Goal: Navigation & Orientation: Find specific page/section

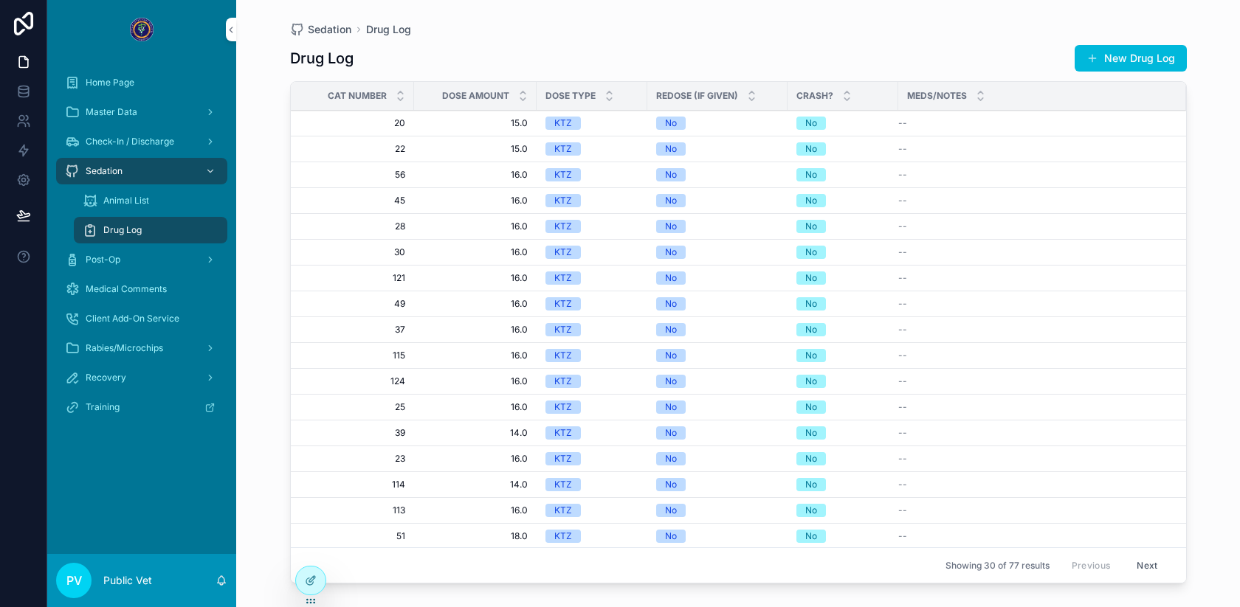
click at [143, 350] on span "Rabies/Microchips" at bounding box center [124, 348] width 77 height 12
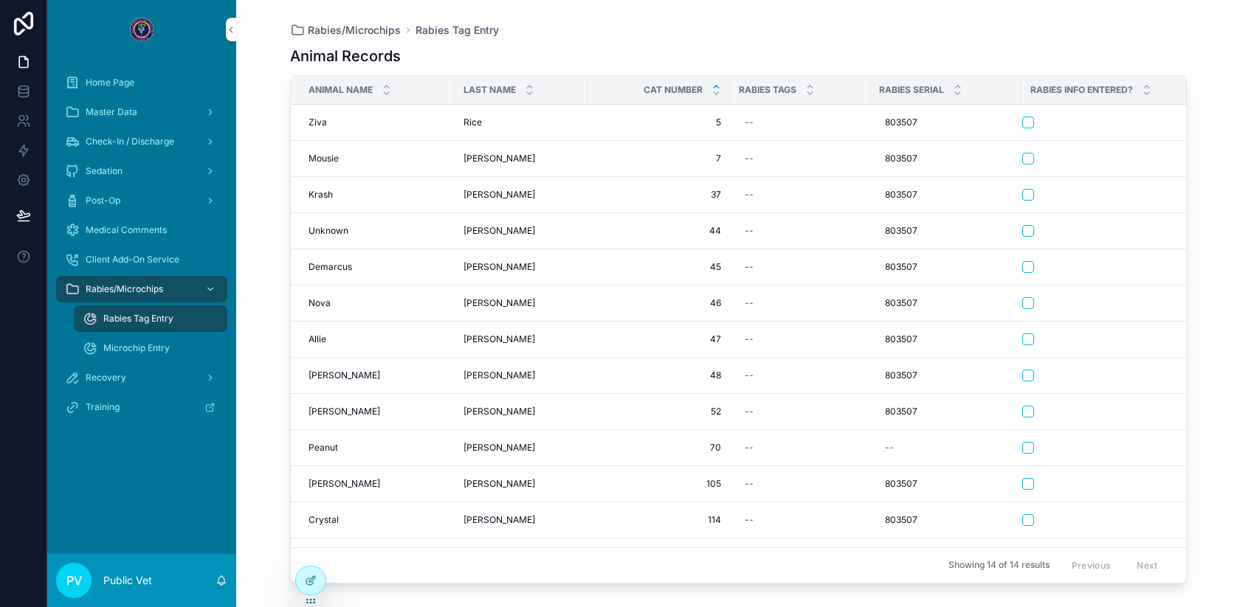
click at [142, 173] on div "Sedation" at bounding box center [142, 171] width 154 height 24
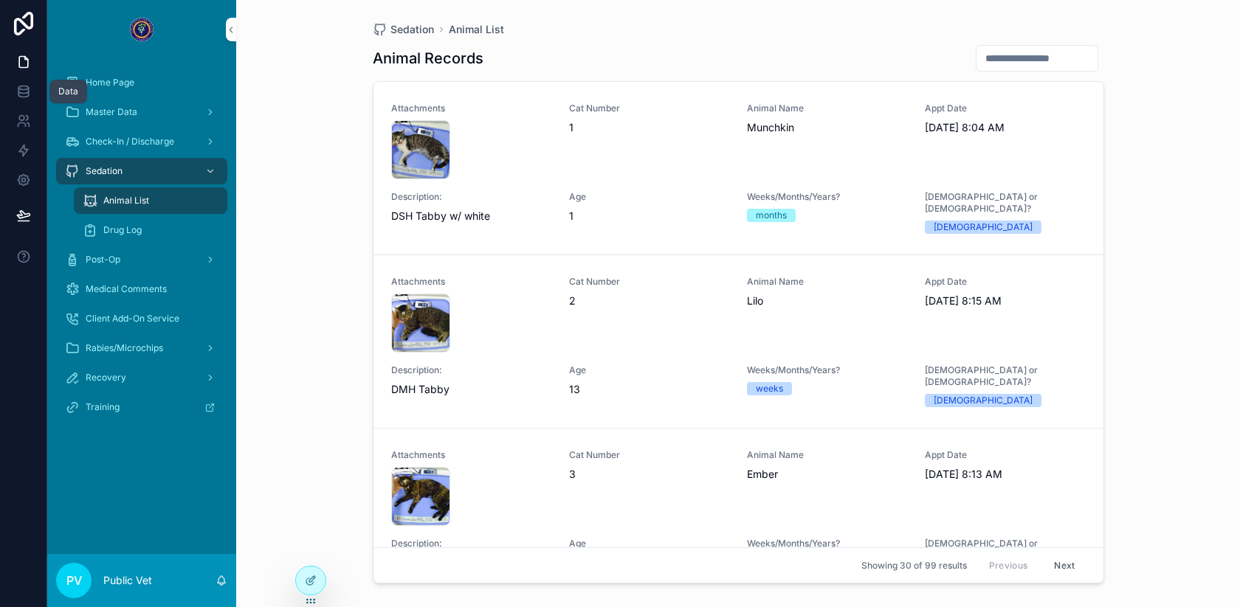
click at [24, 97] on icon at bounding box center [23, 95] width 10 height 6
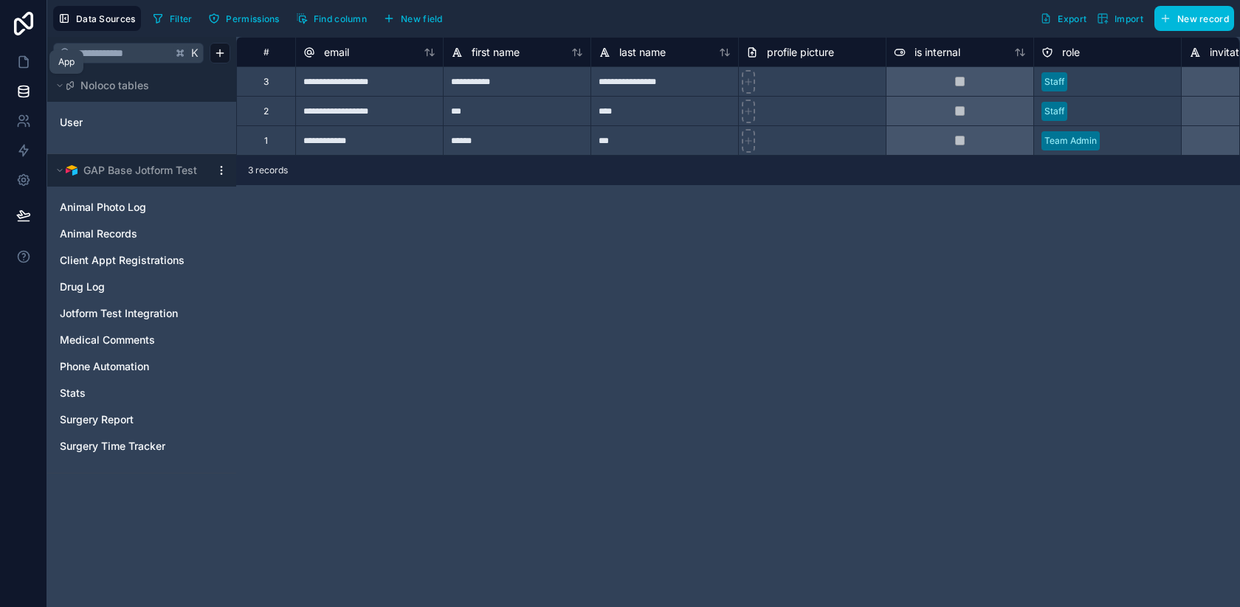
click at [21, 53] on link at bounding box center [23, 62] width 46 height 30
